Goal: Task Accomplishment & Management: Complete application form

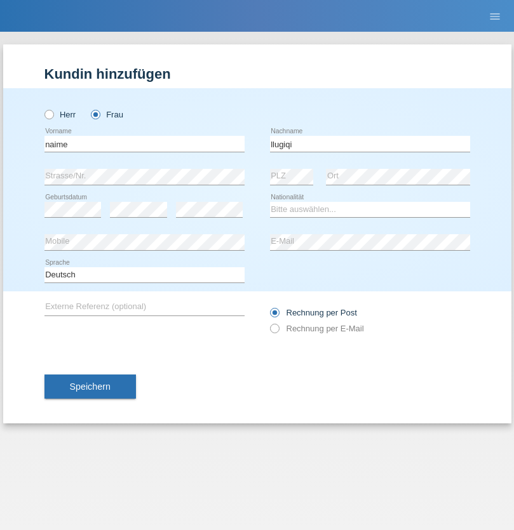
type input "llugiqi"
select select "CH"
radio input "true"
click at [144, 143] on input "text" at bounding box center [144, 144] width 200 height 16
type input "Luca"
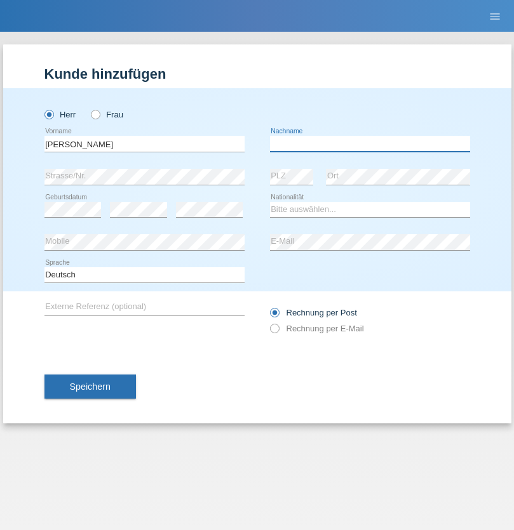
click at [369, 143] on input "text" at bounding box center [370, 144] width 200 height 16
type input "Del sordo"
select select "PT"
select select "C"
select select "02"
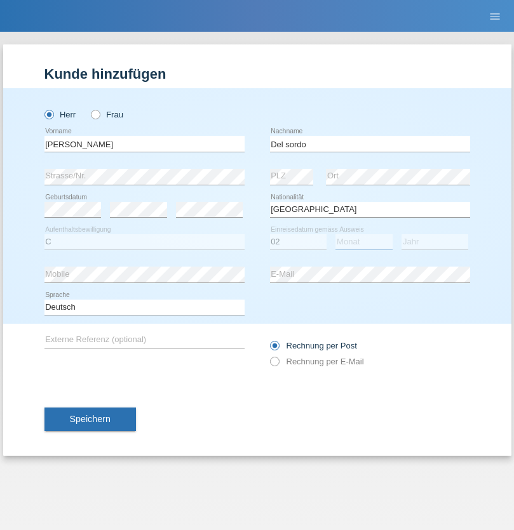
select select "02"
select select "2002"
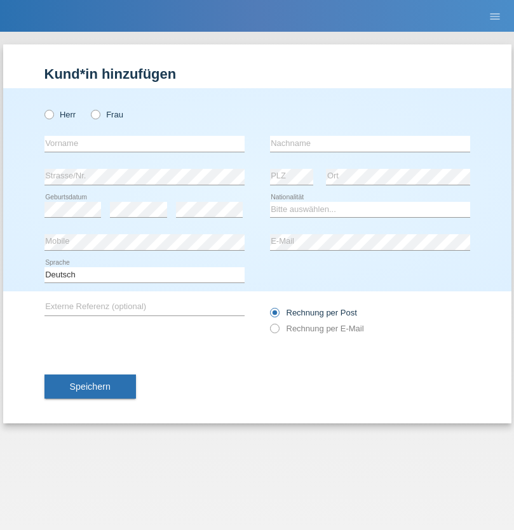
radio input "true"
click at [144, 143] on input "text" at bounding box center [144, 144] width 200 height 16
type input "Ronny"
click at [369, 143] on input "text" at bounding box center [370, 144] width 200 height 16
type input "Hilti"
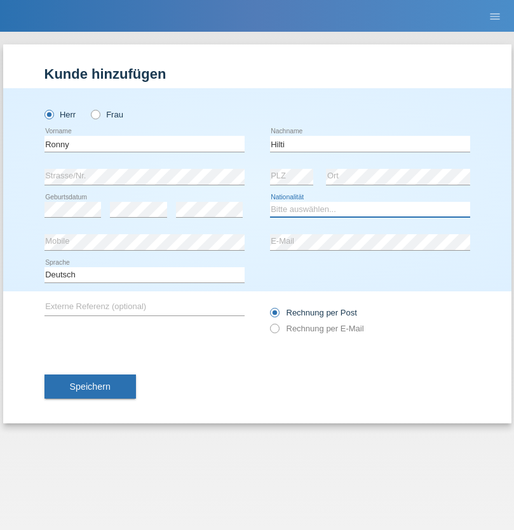
select select "DE"
select select "C"
select select "28"
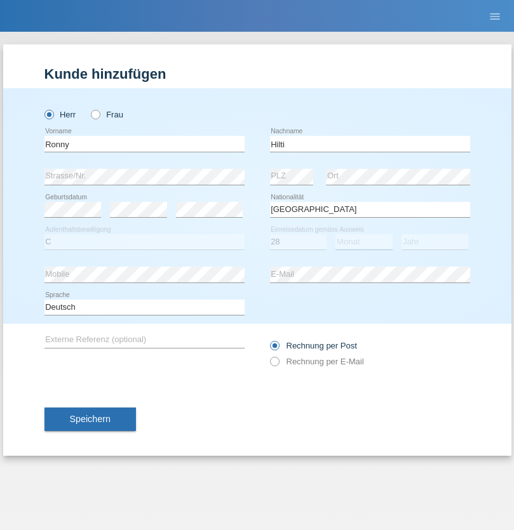
select select "11"
select select "1990"
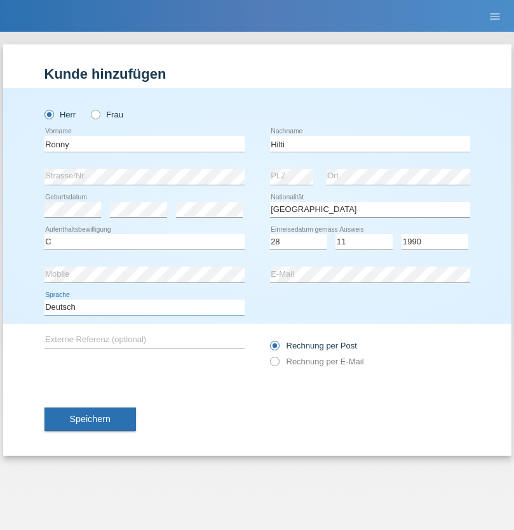
select select "en"
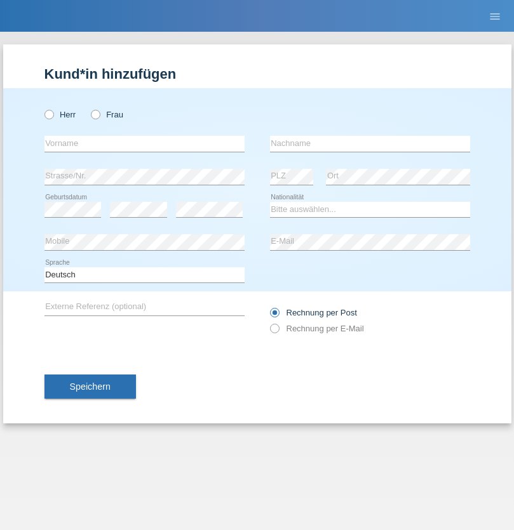
radio input "true"
click at [144, 143] on input "text" at bounding box center [144, 144] width 200 height 16
type input "Shanas"
click at [369, 143] on input "text" at bounding box center [370, 144] width 200 height 16
type input "Baranati"
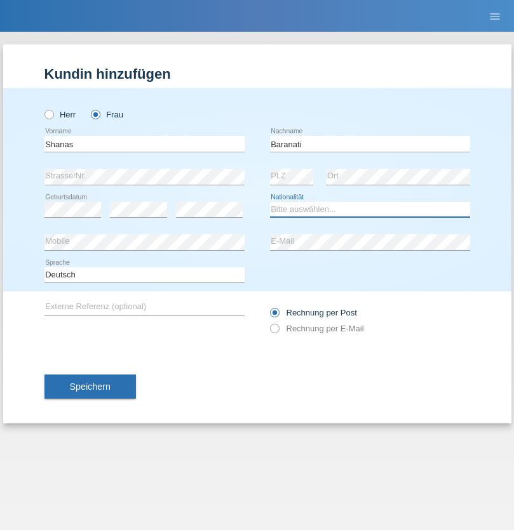
select select "CH"
radio input "true"
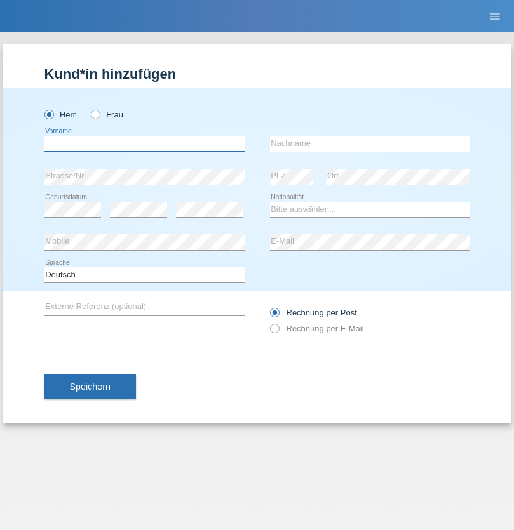
click at [144, 143] on input "text" at bounding box center [144, 144] width 200 height 16
type input "Khoshnaw"
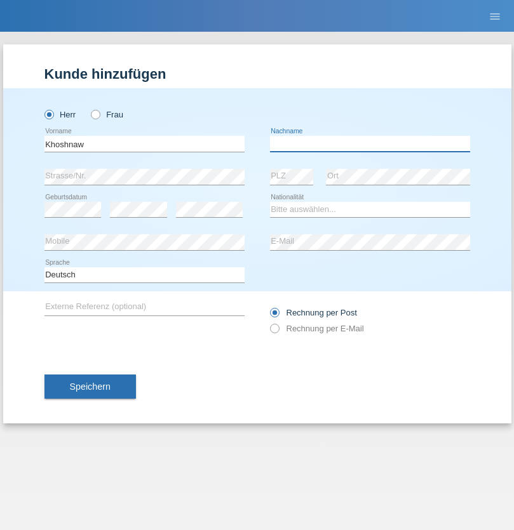
click at [369, 143] on input "text" at bounding box center [370, 144] width 200 height 16
type input "Abdulqadir"
select select "IR"
select select "C"
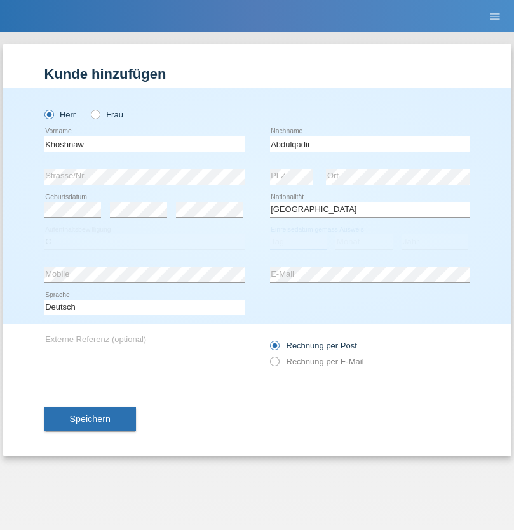
select select "03"
select select "09"
select select "2015"
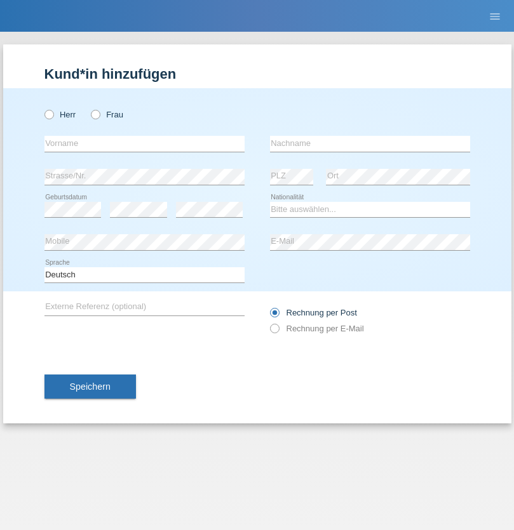
radio input "true"
click at [144, 143] on input "text" at bounding box center [144, 144] width 200 height 16
type input "Mustafa"
click at [369, 143] on input "text" at bounding box center [370, 144] width 200 height 16
type input "Sokol"
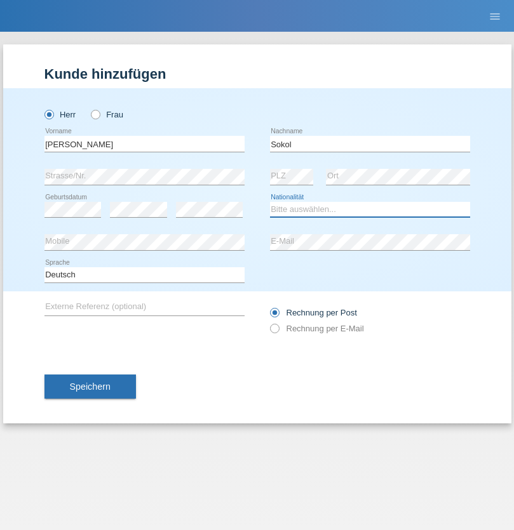
select select "XK"
select select "C"
select select "02"
select select "08"
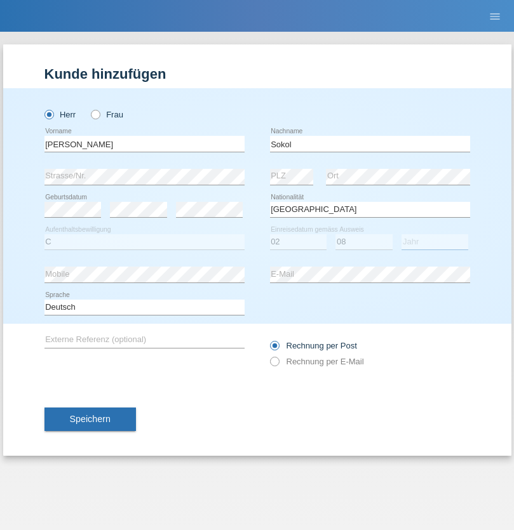
select select "1988"
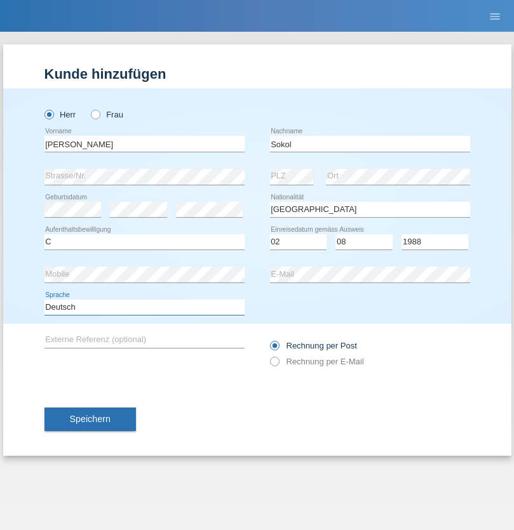
select select "en"
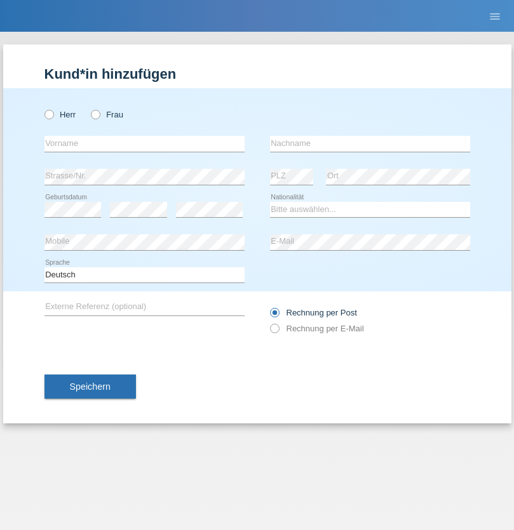
radio input "true"
click at [144, 143] on input "text" at bounding box center [144, 144] width 200 height 16
type input "[PERSON_NAME]"
click at [369, 143] on input "text" at bounding box center [370, 144] width 200 height 16
type input "Sokol"
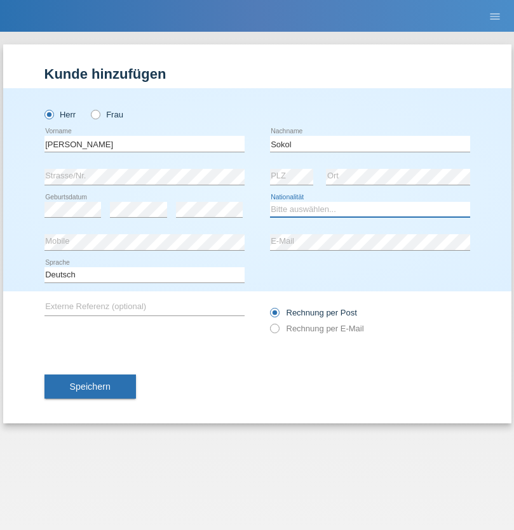
select select "XK"
select select "C"
select select "02"
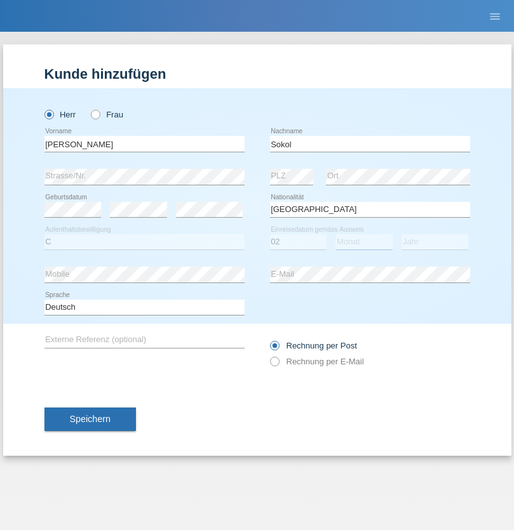
select select "08"
select select "1988"
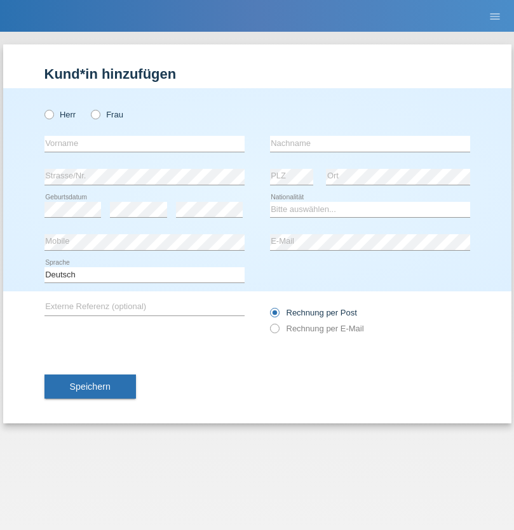
radio input "true"
click at [144, 143] on input "text" at bounding box center [144, 144] width 200 height 16
type input "[PERSON_NAME]"
click at [369, 143] on input "text" at bounding box center [370, 144] width 200 height 16
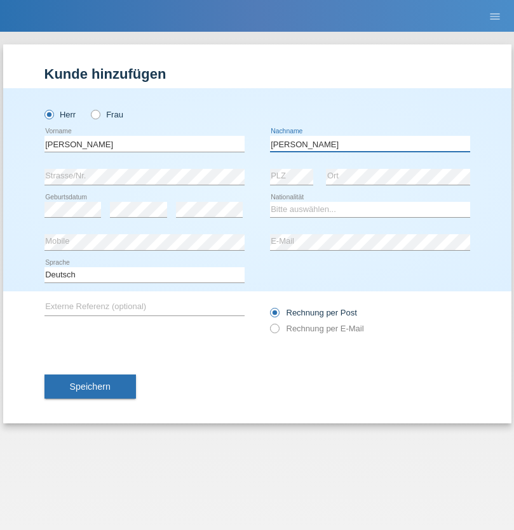
type input "[PERSON_NAME]"
select select "PL"
select select "C"
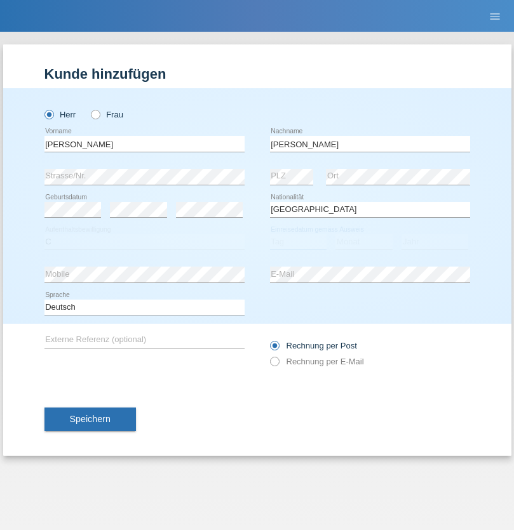
select select "11"
select select "01"
select select "2007"
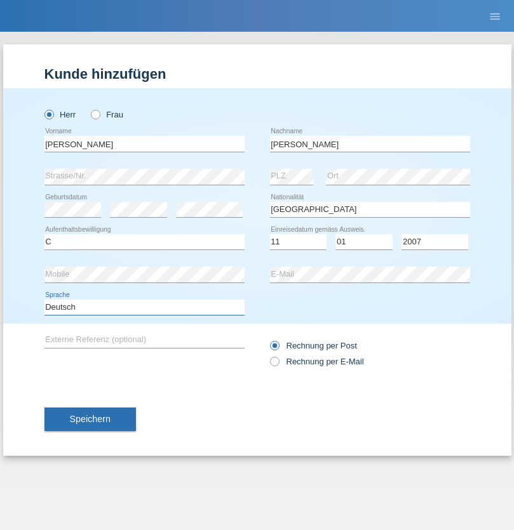
select select "en"
